Goal: Task Accomplishment & Management: Use online tool/utility

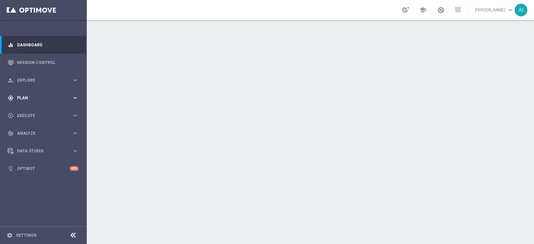
click at [37, 100] on span "Plan" at bounding box center [44, 98] width 55 height 4
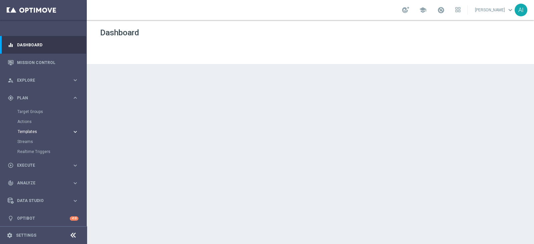
click at [37, 133] on span "Templates" at bounding box center [42, 132] width 48 height 4
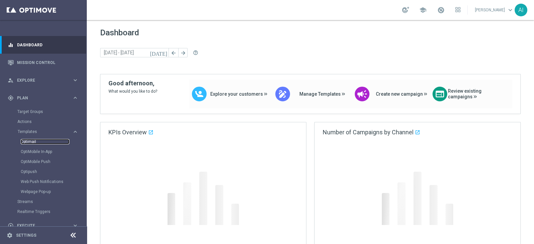
click at [31, 141] on link "Optimail" at bounding box center [45, 141] width 49 height 5
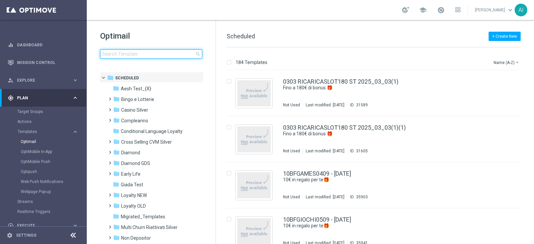
click at [133, 53] on input at bounding box center [151, 53] width 102 height 9
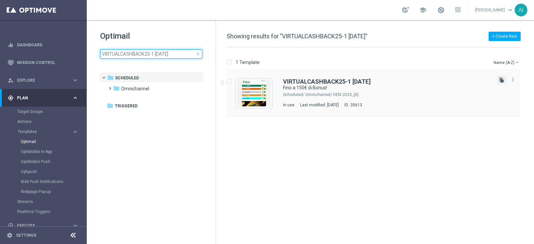
type input "VIRTUALCASHBACK25-1 [DATE]"
click at [503, 81] on icon "file_copy" at bounding box center [501, 79] width 5 height 5
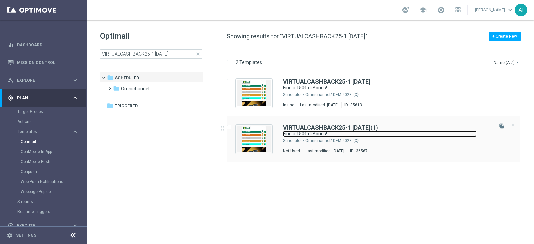
click at [415, 135] on link "Fino a 150€ di Bonus!" at bounding box center [380, 134] width 194 height 6
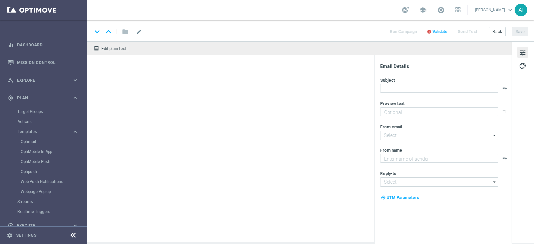
type textarea "Scopri cosa ti abbiamo riservato"
type input "[EMAIL_ADDRESS][DOMAIN_NAME]"
type textarea "Sisal"
type input "[EMAIL_ADDRESS][DOMAIN_NAME]"
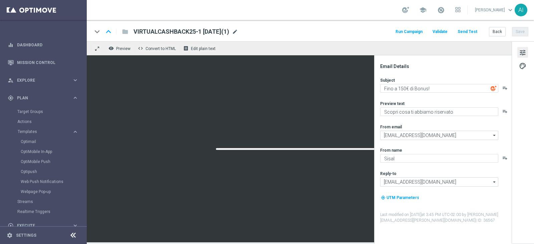
click at [238, 33] on span "mode_edit" at bounding box center [235, 32] width 6 height 6
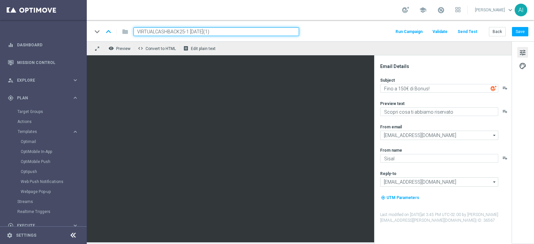
drag, startPoint x: 187, startPoint y: 31, endPoint x: 78, endPoint y: 29, distance: 108.5
click at [79, 29] on main "equalizer Dashboard Mission Control" at bounding box center [267, 122] width 534 height 244
paste input "B2909"
click at [181, 30] on input "VIRTUALCB2909-1 [DATE](1)" at bounding box center [217, 31] width 166 height 9
type input "VIRTUALCB2909-1 [DATE]"
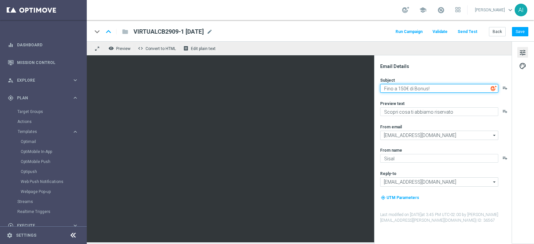
click at [401, 87] on textarea "Fino a 150€ di Bonus!" at bounding box center [439, 88] width 118 height 9
type textarea "Fino a 300€ di Bonus!"
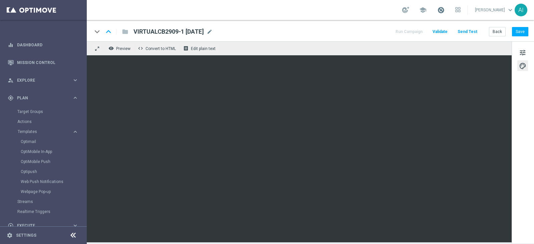
click at [442, 9] on span at bounding box center [440, 9] width 7 height 7
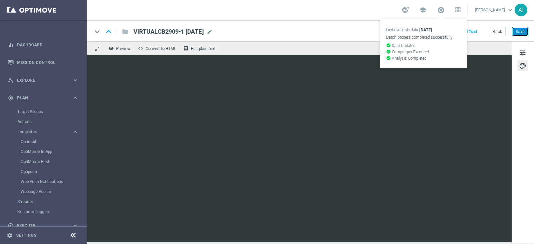
click at [520, 33] on button "Save" at bounding box center [520, 31] width 16 height 9
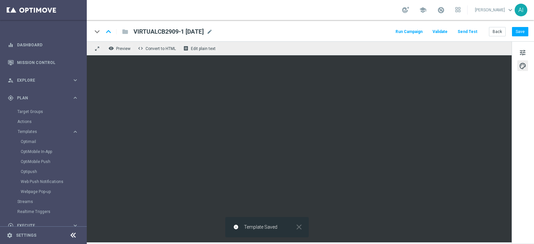
click at [167, 32] on span "VIRTUALCB2909-1 [DATE]" at bounding box center [169, 32] width 70 height 8
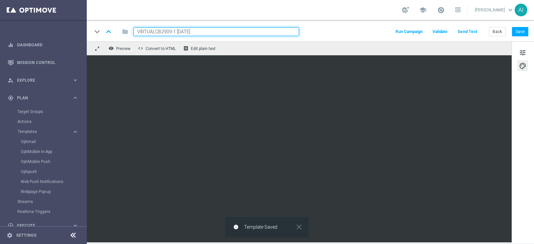
click at [167, 32] on input "VIRTUALCB2909-1 [DATE]" at bounding box center [217, 31] width 166 height 9
drag, startPoint x: 216, startPoint y: 31, endPoint x: 63, endPoint y: 29, distance: 152.6
click at [63, 29] on main "equalizer Dashboard Mission Control" at bounding box center [267, 122] width 534 height 244
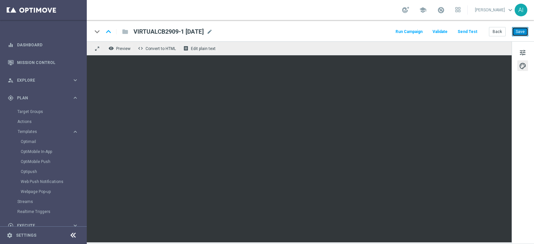
click at [527, 30] on button "Save" at bounding box center [520, 31] width 16 height 9
click at [41, 131] on span "Templates" at bounding box center [42, 132] width 48 height 4
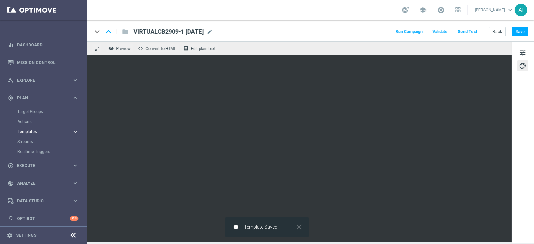
click at [41, 131] on span "Templates" at bounding box center [42, 132] width 48 height 4
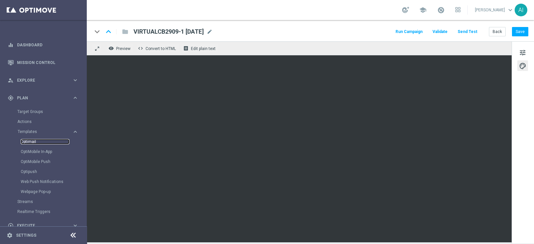
click at [32, 140] on link "Optimail" at bounding box center [45, 141] width 49 height 5
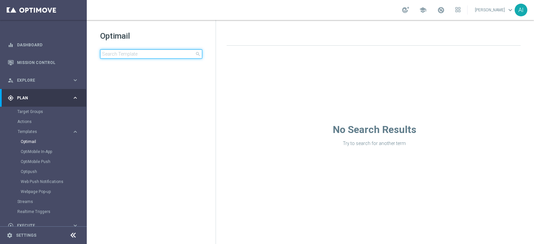
click at [121, 52] on input at bounding box center [151, 53] width 102 height 9
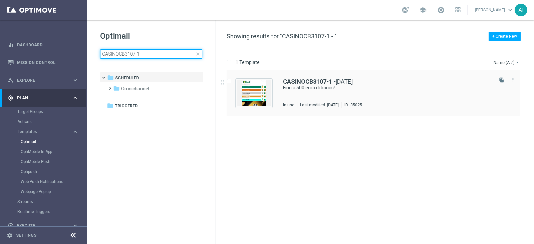
type input "CASINOCB3107-1 -"
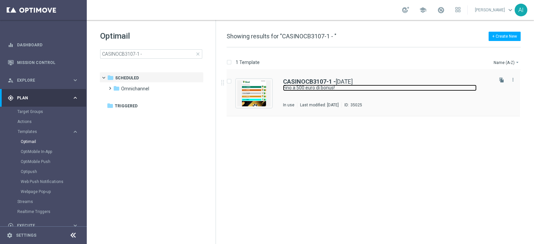
click at [387, 87] on link "Fino a 500 euro di bonus!" at bounding box center [380, 88] width 194 height 6
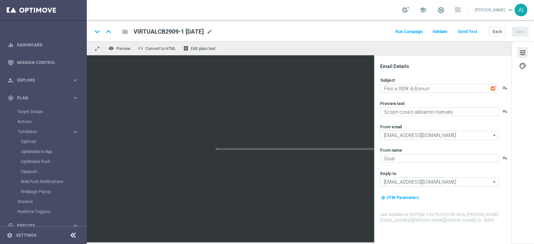
type textarea "Fino a 500 euro di bonus!"
type textarea "Scopri cosa ti abbiamo riservato!"
click at [33, 141] on link "Optimail" at bounding box center [45, 141] width 49 height 5
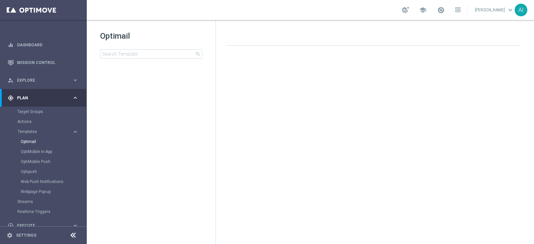
click at [118, 61] on div "Optimail search folder 1 Folder create_new_folder New Folder mode_edit Rename f…" at bounding box center [151, 61] width 129 height 83
click at [119, 56] on input at bounding box center [151, 53] width 102 height 9
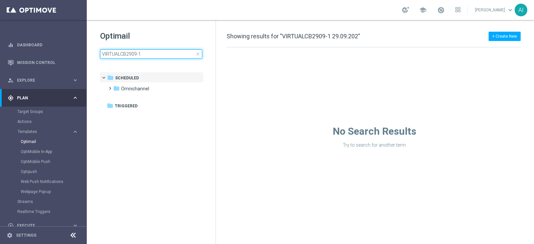
type input "VIRTUALCB2909-"
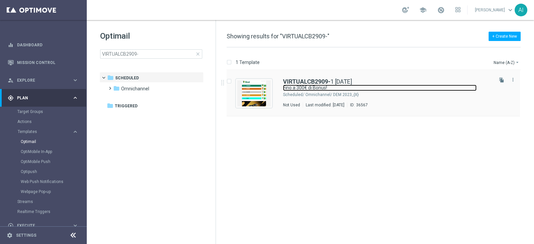
click at [414, 88] on link "Fino a 300€ di Bonus!" at bounding box center [380, 88] width 194 height 6
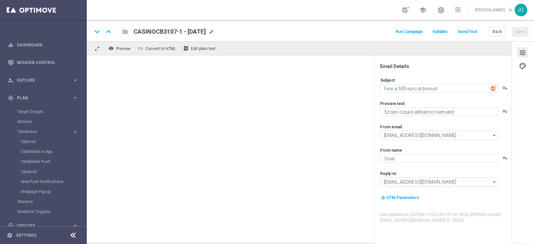
type textarea "Fino a 300€ di Bonus!"
type textarea "Scopri cosa ti abbiamo riservato"
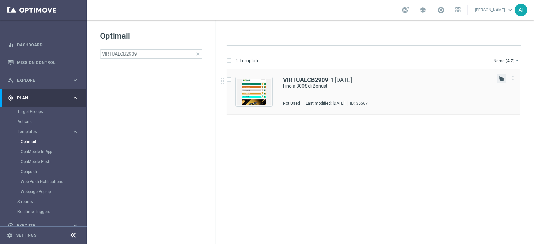
click at [502, 78] on icon "file_copy" at bounding box center [501, 78] width 5 height 5
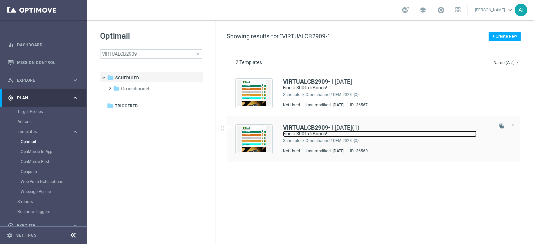
click at [437, 133] on link "Fino a 300€ di Bonus!" at bounding box center [380, 134] width 194 height 6
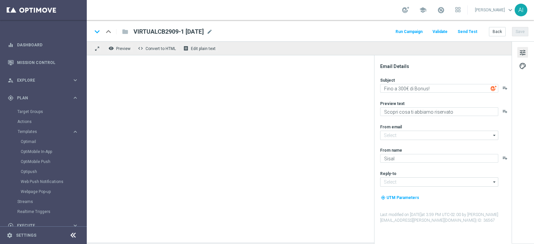
type input "VIRTUALCB2909-1 [DATE](1)"
type input "[EMAIL_ADDRESS][DOMAIN_NAME]"
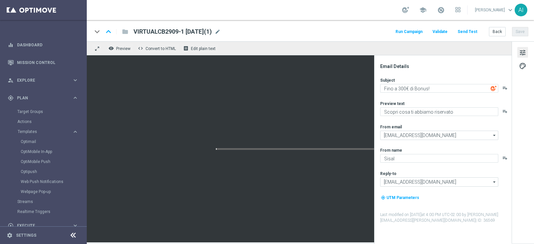
click at [182, 32] on span "VIRTUALCB2909-1 [DATE](1)" at bounding box center [173, 32] width 78 height 8
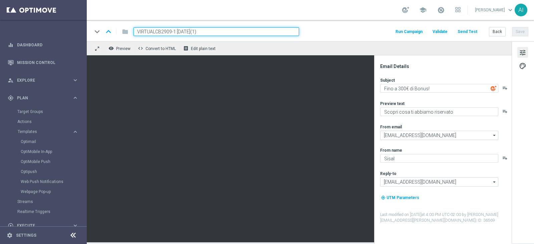
click at [174, 31] on input "VIRTUALCB2909-1 [DATE](1)" at bounding box center [217, 31] width 166 height 9
click at [223, 31] on input "VIRTUALCB2909-2 [DATE](1)" at bounding box center [217, 31] width 166 height 9
type input "VIRTUALCB2909-2 [DATE]"
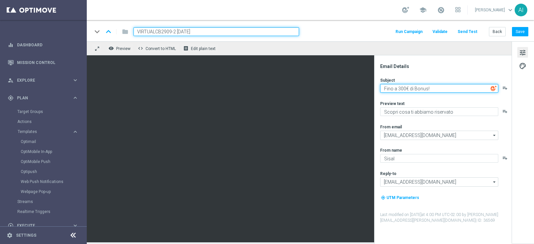
click at [401, 88] on textarea "Fino a 300€ di Bonus!" at bounding box center [439, 88] width 118 height 9
type textarea "Fino a 200€ di Bonus!"
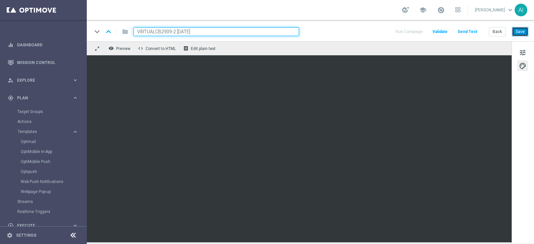
click at [518, 31] on button "Save" at bounding box center [520, 31] width 16 height 9
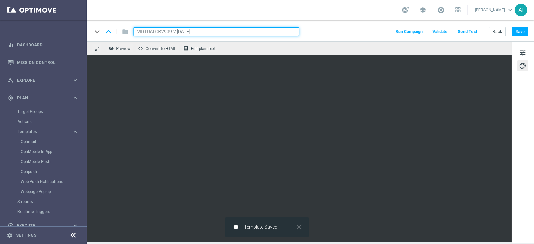
drag, startPoint x: 216, startPoint y: 31, endPoint x: 0, endPoint y: 32, distance: 216.4
click at [0, 32] on main "equalizer Dashboard Mission Control" at bounding box center [267, 122] width 534 height 244
click at [33, 143] on link "Optimail" at bounding box center [45, 141] width 49 height 5
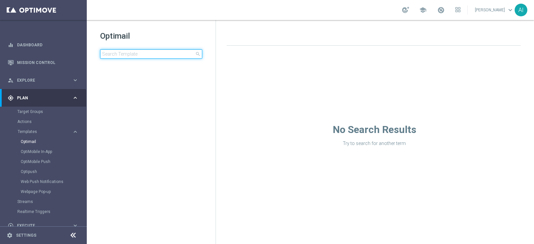
click at [130, 52] on input at bounding box center [151, 53] width 102 height 9
click at [156, 53] on input at bounding box center [151, 53] width 102 height 9
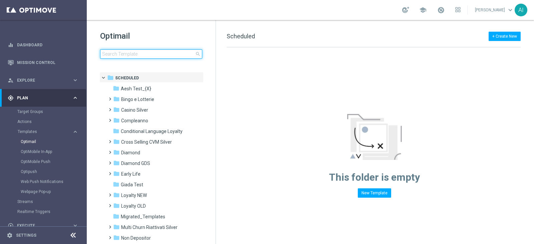
click at [114, 58] on input at bounding box center [151, 53] width 102 height 9
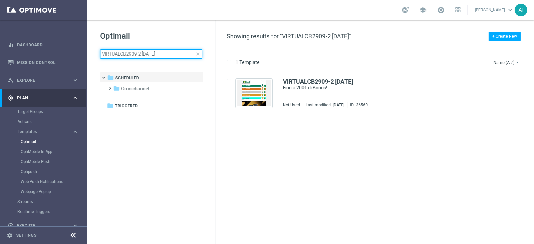
click at [180, 55] on input "VIRTUALCB2909-2 [DATE]" at bounding box center [151, 53] width 102 height 9
type input "VIRTUALCB2909-2 [DATE]"
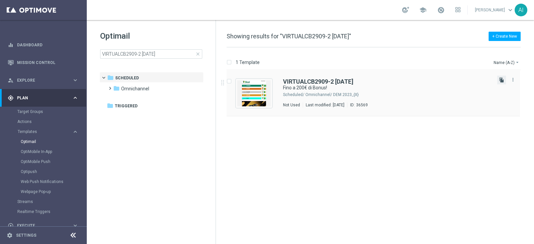
click at [501, 79] on icon "file_copy" at bounding box center [501, 79] width 5 height 5
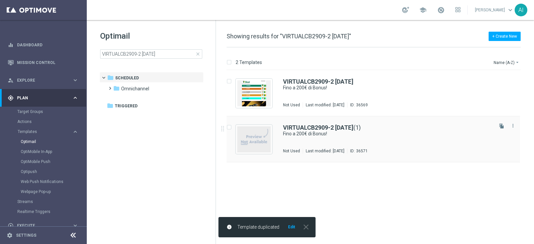
click at [385, 143] on div "VIRTUALCB2909-2 [DATE] (1) Fino a 200€ di Bonus! Not Used Last modified: [DATE]…" at bounding box center [387, 139] width 209 height 29
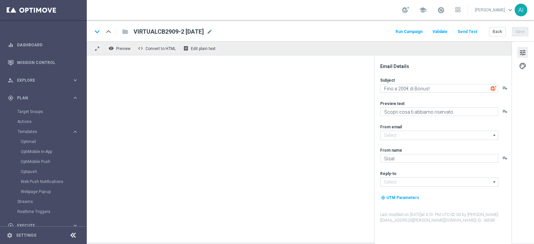
type input "[EMAIL_ADDRESS][DOMAIN_NAME]"
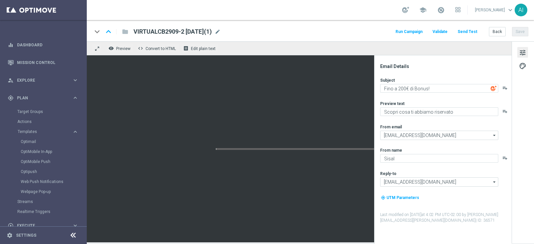
click at [184, 30] on span "VIRTUALCB2909-2 [DATE](1)" at bounding box center [173, 32] width 78 height 8
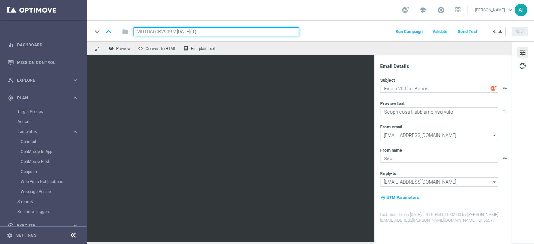
click at [174, 31] on input "VIRTUALCB2909-2 [DATE](1)" at bounding box center [217, 31] width 166 height 9
type input "VIRTUALCB2909-3 [DATE](1)"
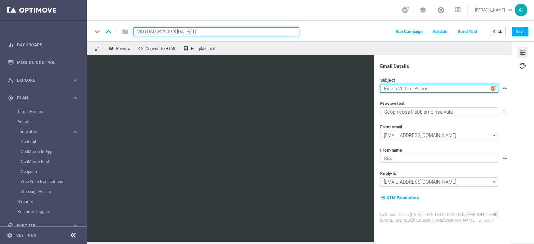
drag, startPoint x: 400, startPoint y: 88, endPoint x: 412, endPoint y: 78, distance: 15.6
click at [400, 87] on textarea "Fino a 200€ di Bonus!" at bounding box center [439, 88] width 118 height 9
type textarea "Fino a 100€ di Bonus!"
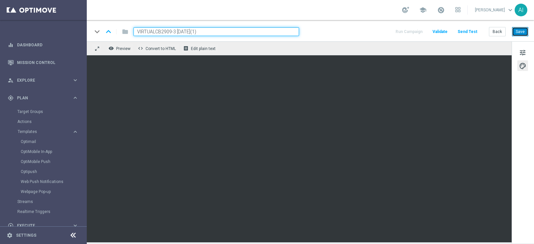
click at [521, 29] on button "Save" at bounding box center [520, 31] width 16 height 9
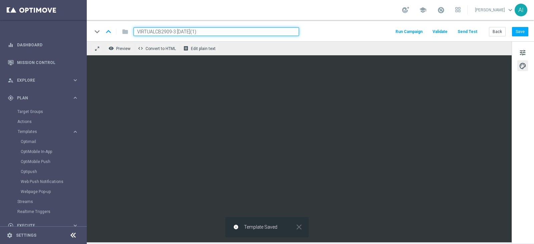
click at [207, 32] on input "VIRTUALCB2909-3 [DATE](1)" at bounding box center [217, 31] width 166 height 9
type input "VIRTUALCB2909-3 [DATE]"
click at [517, 30] on button "Save" at bounding box center [520, 31] width 16 height 9
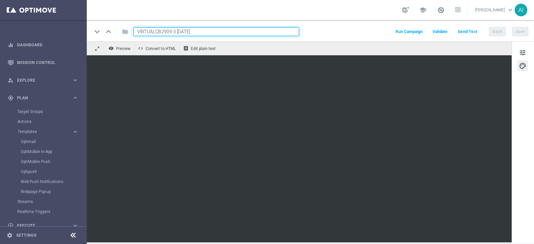
drag, startPoint x: 24, startPoint y: 29, endPoint x: 0, endPoint y: 25, distance: 24.0
click at [0, 25] on main "equalizer Dashboard Mission Control" at bounding box center [267, 122] width 534 height 244
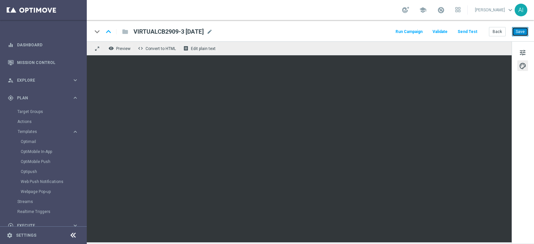
click at [525, 28] on button "Save" at bounding box center [520, 31] width 16 height 9
click at [32, 141] on link "Optimail" at bounding box center [45, 141] width 49 height 5
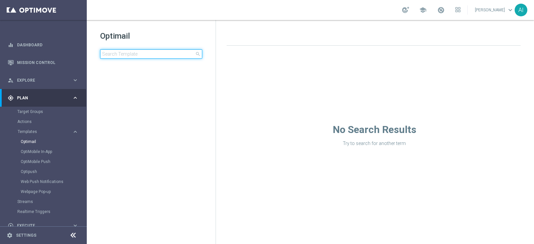
click at [136, 55] on input at bounding box center [151, 53] width 102 height 9
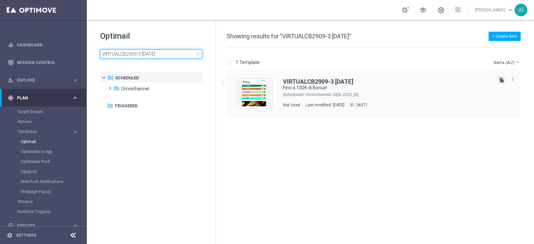
type input "VIRTUALCB2909-3 [DATE]"
click at [502, 79] on icon "file_copy" at bounding box center [501, 79] width 5 height 5
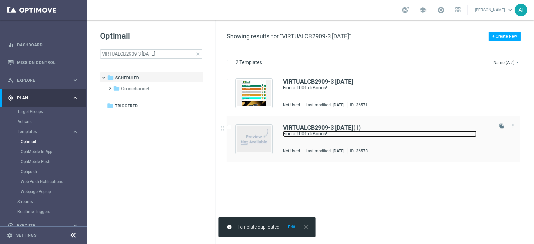
click at [406, 137] on link "Fino a 100€ di Bonus!" at bounding box center [380, 134] width 194 height 6
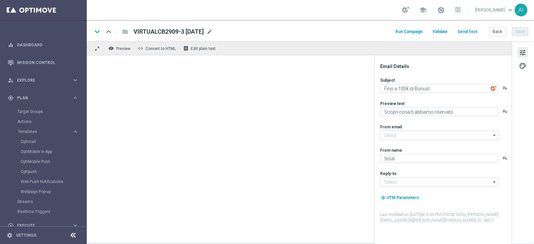
type input "VIRTUALCB2909-3 [DATE](1)"
type input "[EMAIL_ADDRESS][DOMAIN_NAME]"
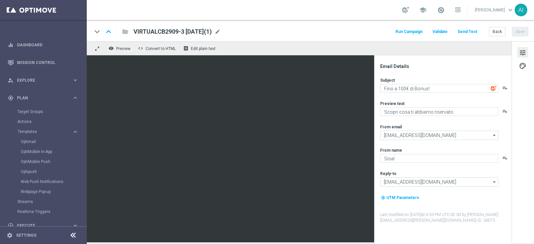
click at [182, 30] on span "VIRTUALCB2909-3 [DATE](1)" at bounding box center [173, 32] width 78 height 8
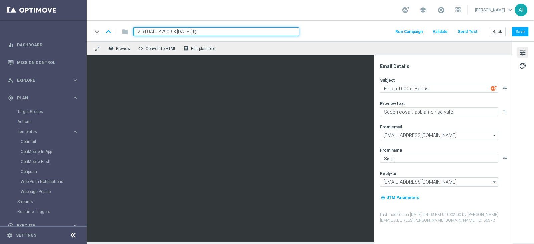
click at [174, 31] on input "VIRTUALCB2909-3 [DATE](1)" at bounding box center [217, 31] width 166 height 9
type input "VIRTUALCB2909-4 [DATE]"
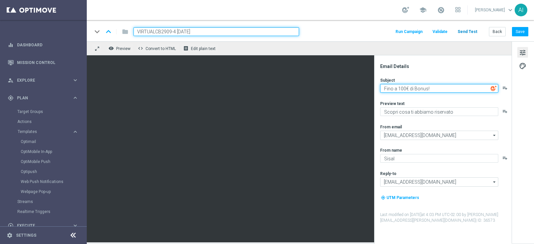
drag, startPoint x: 399, startPoint y: 88, endPoint x: 464, endPoint y: 27, distance: 88.8
click at [399, 87] on textarea "Fino a 100€ di Bonus!" at bounding box center [439, 88] width 118 height 9
type textarea "Fino a 200€ di Bonus!"
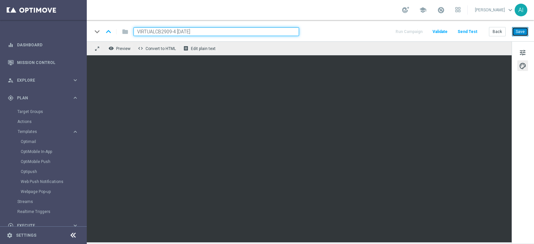
click at [521, 29] on button "Save" at bounding box center [520, 31] width 16 height 9
drag, startPoint x: 82, startPoint y: 38, endPoint x: 54, endPoint y: 35, distance: 27.5
click at [55, 35] on main "equalizer Dashboard Mission Control" at bounding box center [267, 122] width 534 height 244
